Goal: Task Accomplishment & Management: Complete application form

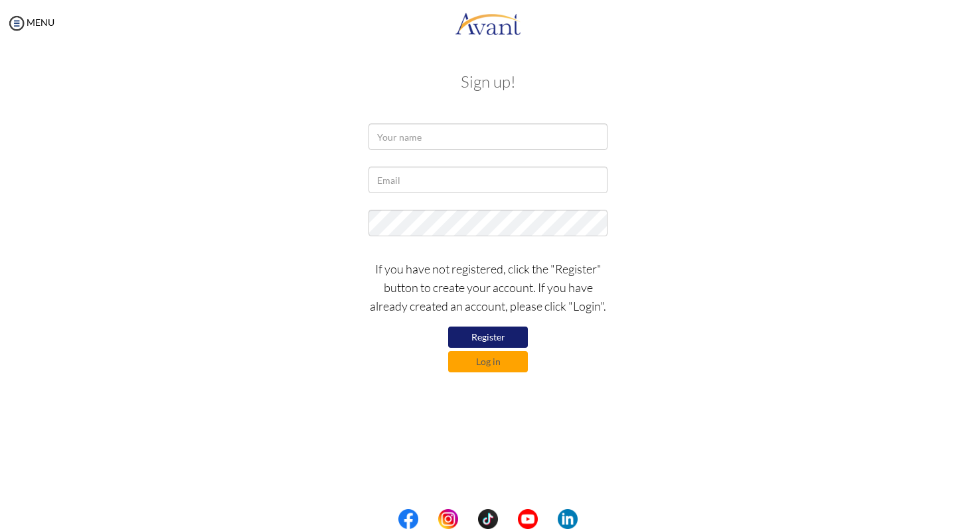
click at [523, 152] on div at bounding box center [488, 139] width 259 height 33
click at [527, 141] on input "text" at bounding box center [487, 136] width 239 height 27
type input "Yi Ching Ho"
click at [434, 192] on input "text" at bounding box center [487, 180] width 239 height 27
type input "[EMAIL_ADDRESS][DOMAIN_NAME]"
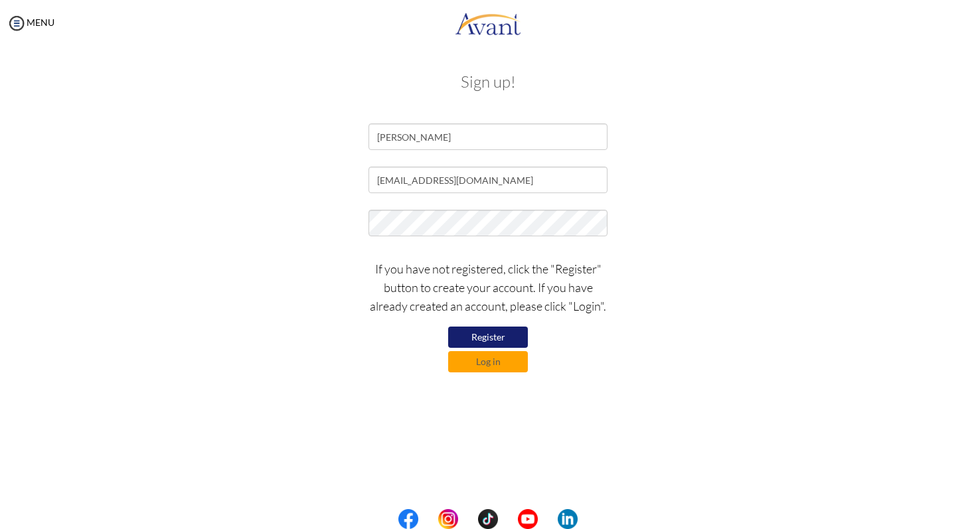
click at [496, 334] on button "Register" at bounding box center [488, 337] width 80 height 21
click at [506, 370] on button "Log in" at bounding box center [488, 361] width 80 height 21
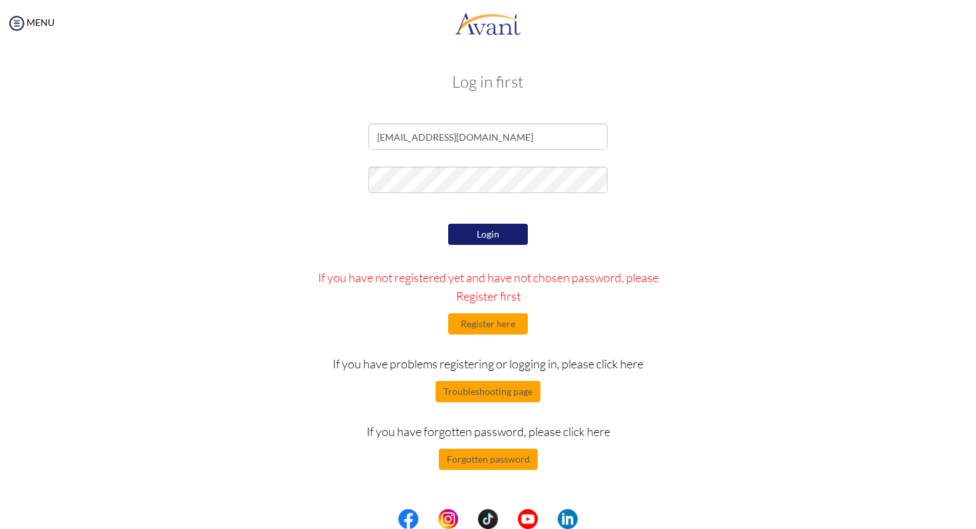
click at [368, 227] on div "Login If you have not registered yet and have not chosen password, please Regis…" at bounding box center [488, 345] width 388 height 250
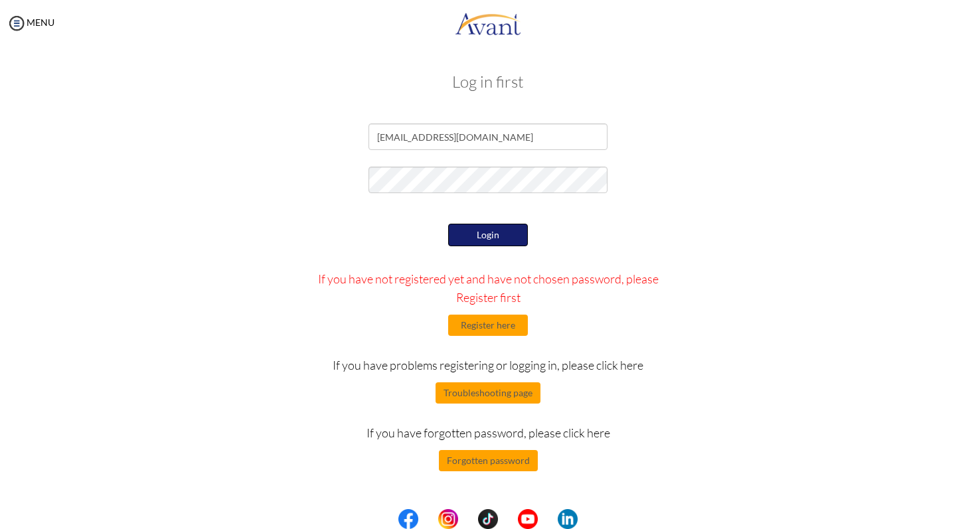
drag, startPoint x: 492, startPoint y: 225, endPoint x: 489, endPoint y: 233, distance: 8.6
click at [492, 225] on button "Login" at bounding box center [488, 235] width 80 height 23
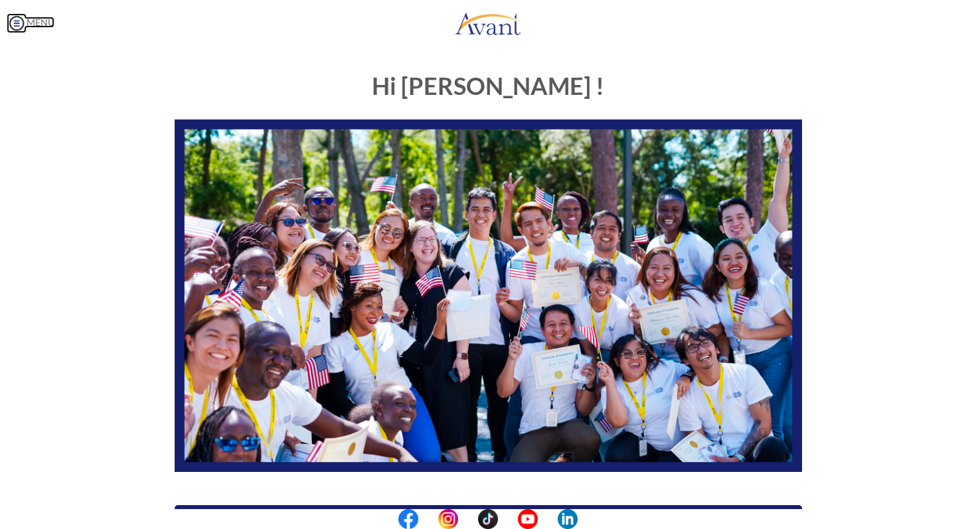
click at [30, 18] on link "MENU" at bounding box center [31, 22] width 48 height 11
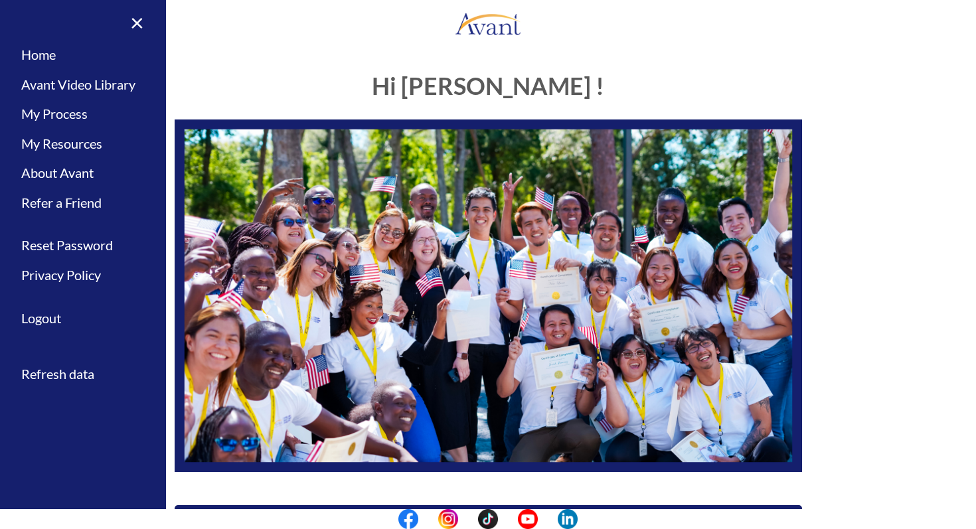
drag, startPoint x: 219, startPoint y: 79, endPoint x: 239, endPoint y: 107, distance: 34.3
click at [219, 79] on h1 "Hi [PERSON_NAME] !" at bounding box center [488, 86] width 627 height 27
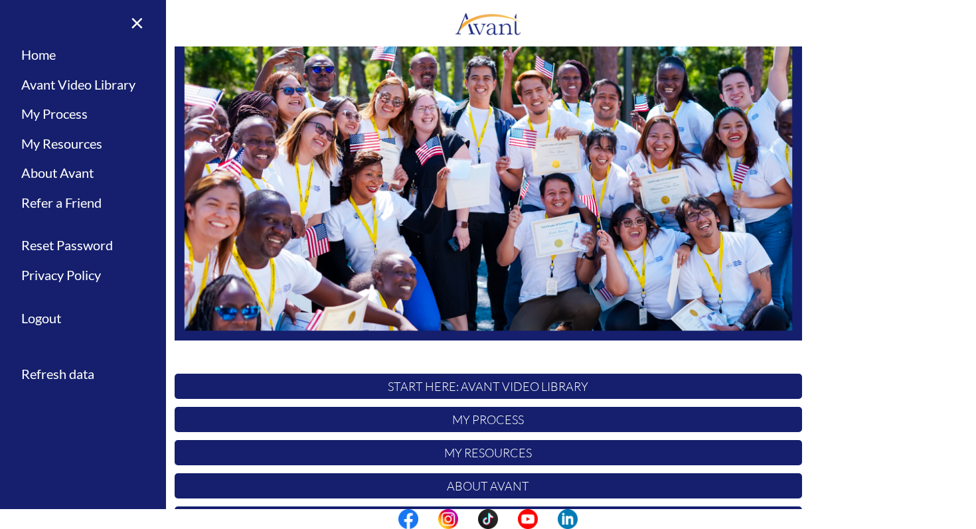
scroll to position [208, 0]
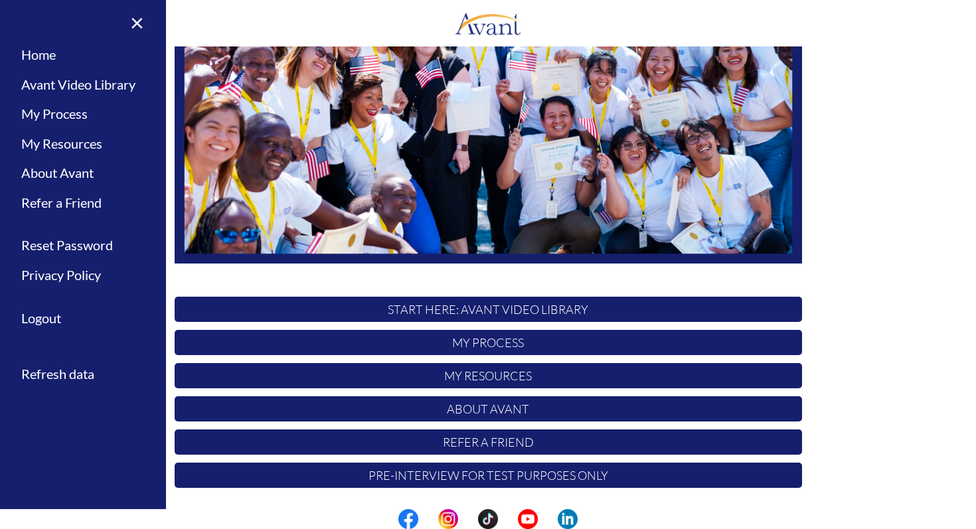
click at [536, 311] on p "START HERE: Avant Video Library" at bounding box center [488, 309] width 627 height 25
